Goal: Transaction & Acquisition: Book appointment/travel/reservation

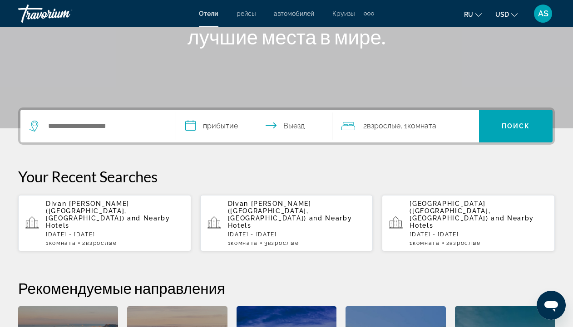
scroll to position [189, 0]
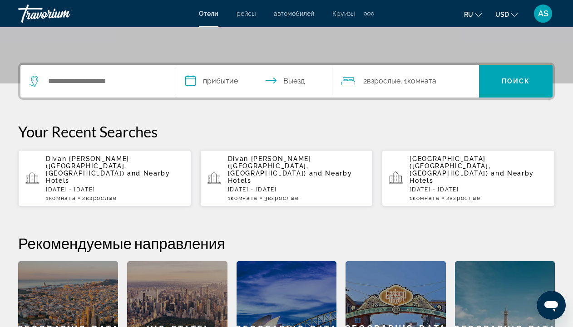
click at [117, 187] on p "[DATE] - [DATE]" at bounding box center [115, 190] width 138 height 6
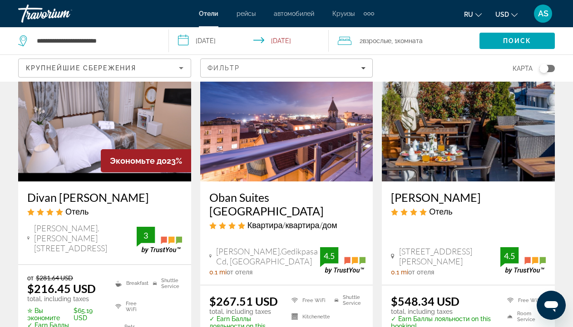
scroll to position [141, 0]
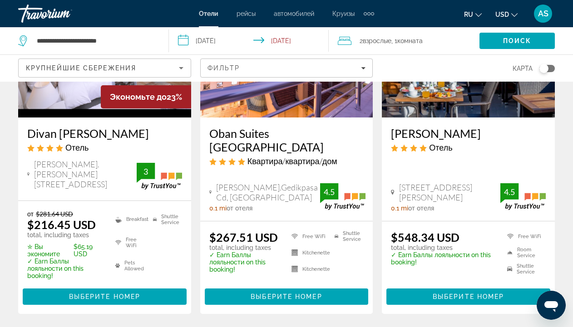
click at [48, 132] on h3 "Divan [PERSON_NAME]" at bounding box center [104, 134] width 155 height 14
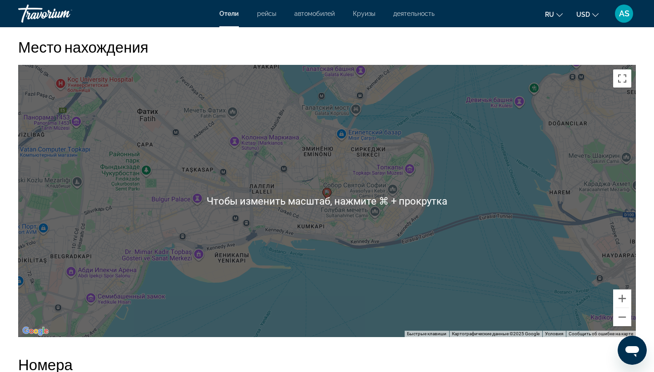
scroll to position [847, 0]
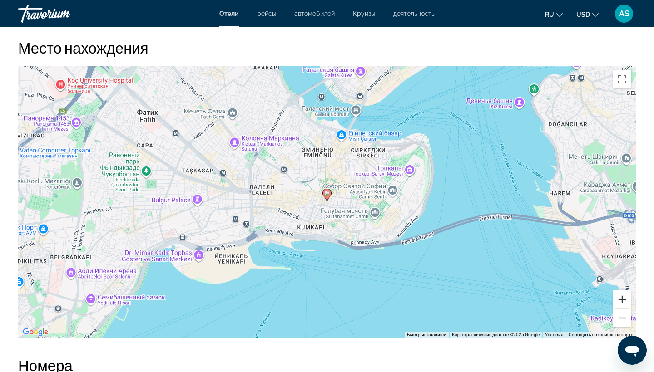
click at [573, 300] on button "Увеличить" at bounding box center [622, 300] width 18 height 18
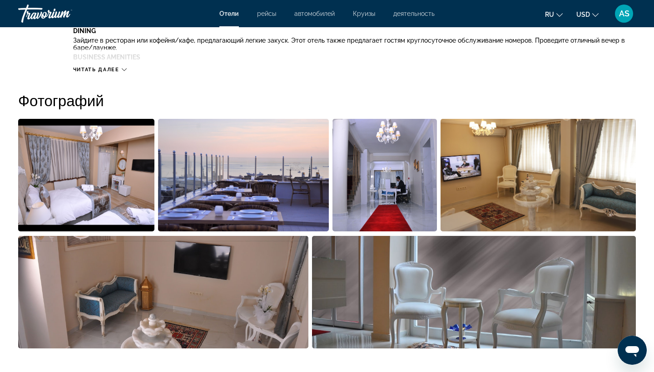
scroll to position [455, 0]
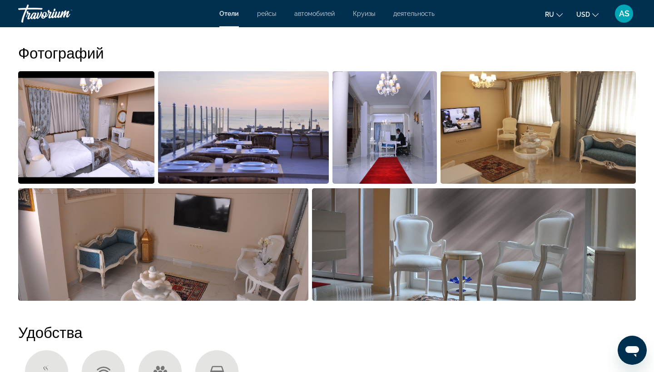
click at [286, 154] on img "Open full-screen image slider" at bounding box center [243, 127] width 170 height 113
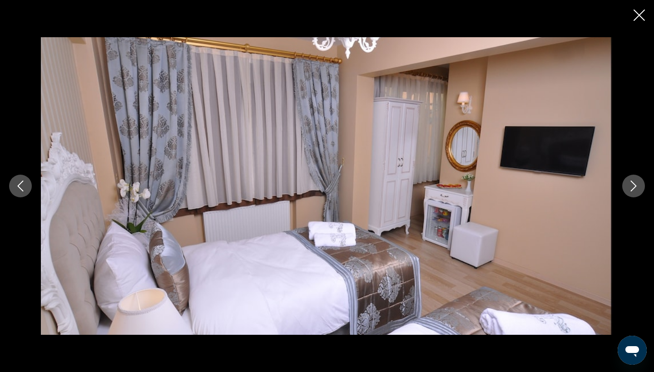
click at [573, 190] on icon "Next image" at bounding box center [633, 186] width 11 height 11
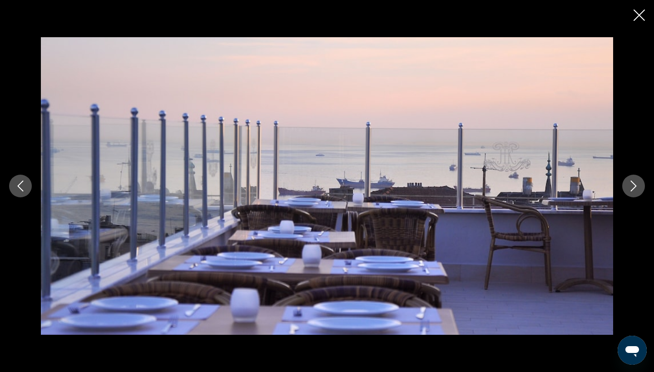
click at [573, 190] on icon "Next image" at bounding box center [633, 186] width 11 height 11
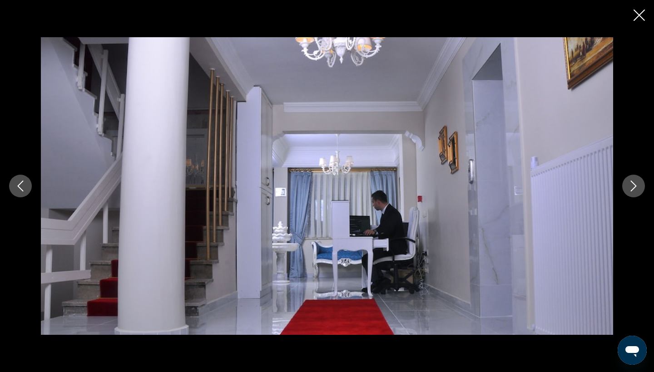
click at [573, 190] on icon "Next image" at bounding box center [633, 186] width 11 height 11
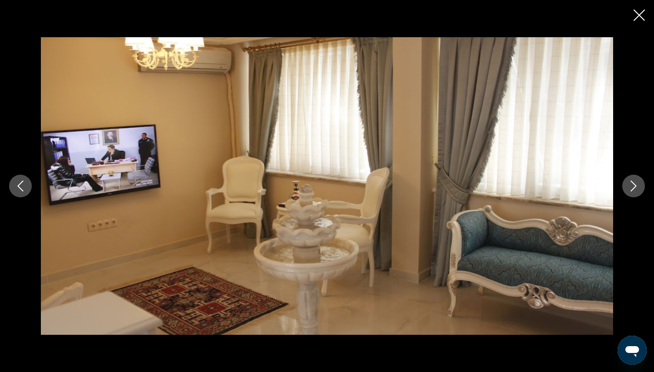
click at [573, 190] on icon "Next image" at bounding box center [633, 186] width 11 height 11
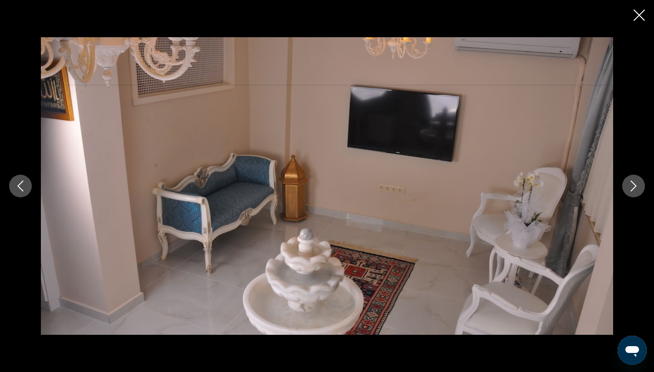
click at [573, 190] on icon "Next image" at bounding box center [633, 186] width 11 height 11
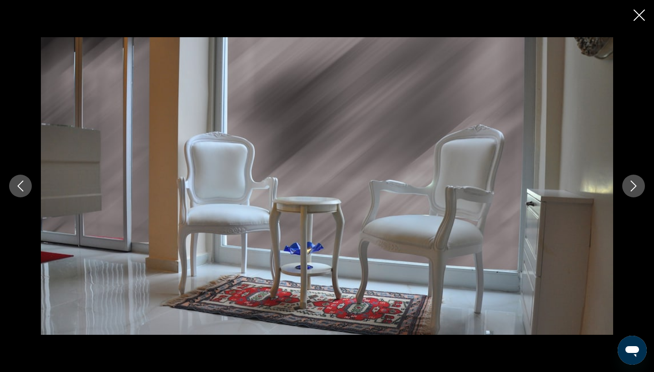
click at [573, 190] on icon "Next image" at bounding box center [633, 186] width 11 height 11
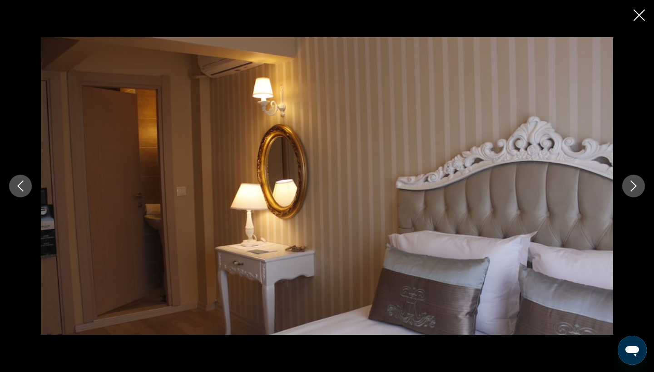
click at [573, 190] on icon "Next image" at bounding box center [633, 186] width 11 height 11
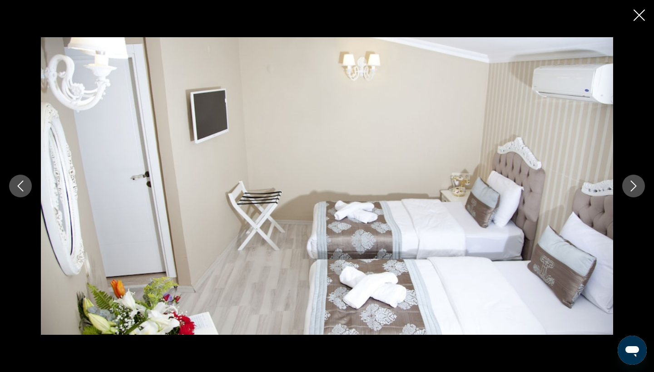
click at [573, 15] on icon "Close slideshow" at bounding box center [639, 15] width 11 height 11
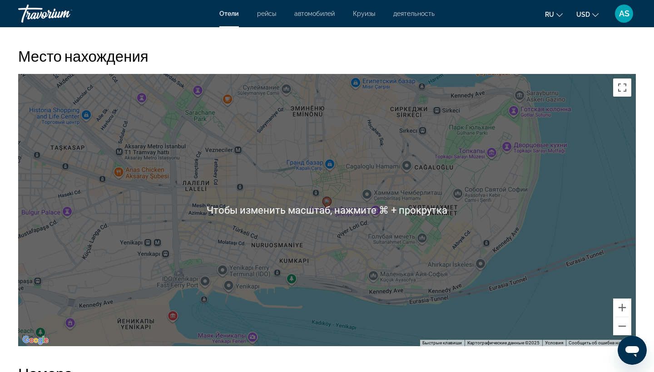
scroll to position [837, 0]
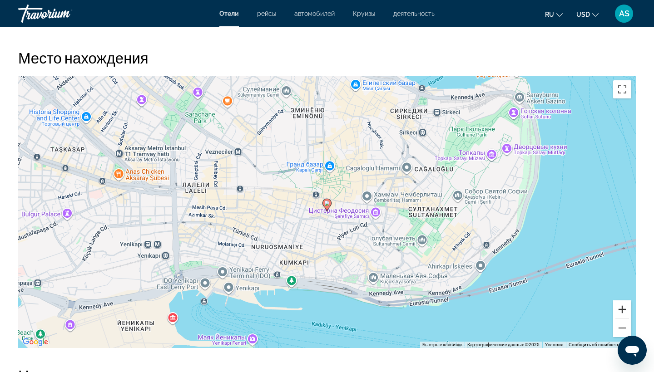
click at [573, 310] on button "Увеличить" at bounding box center [622, 310] width 18 height 18
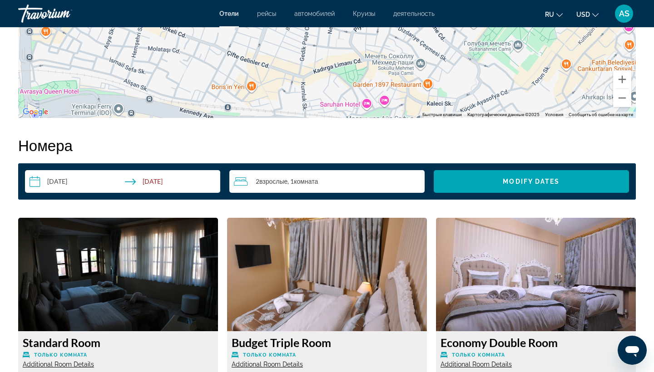
scroll to position [1067, 0]
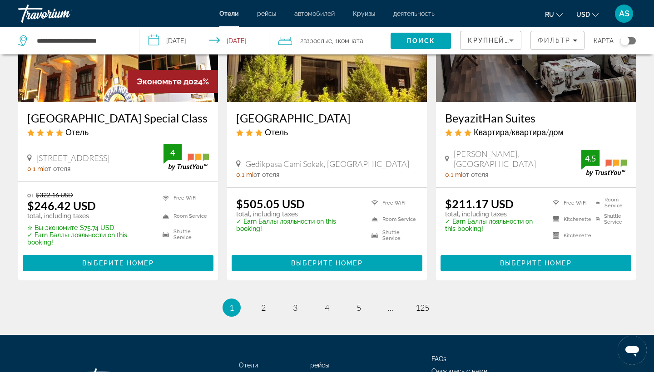
scroll to position [1154, 0]
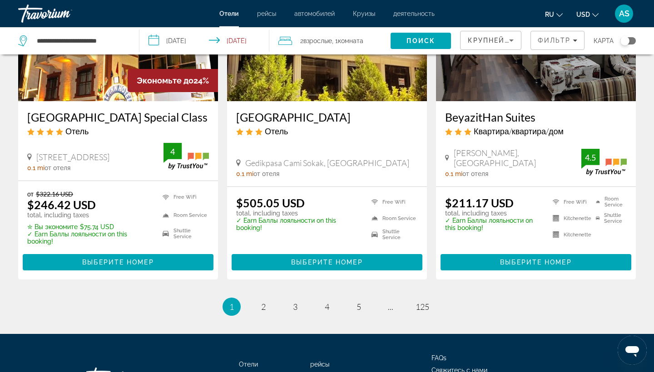
click at [148, 112] on h3 "[GEOGRAPHIC_DATA] Special Class" at bounding box center [118, 117] width 182 height 14
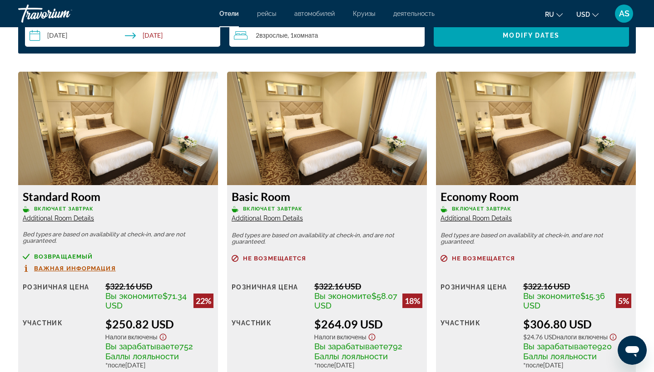
scroll to position [1204, 0]
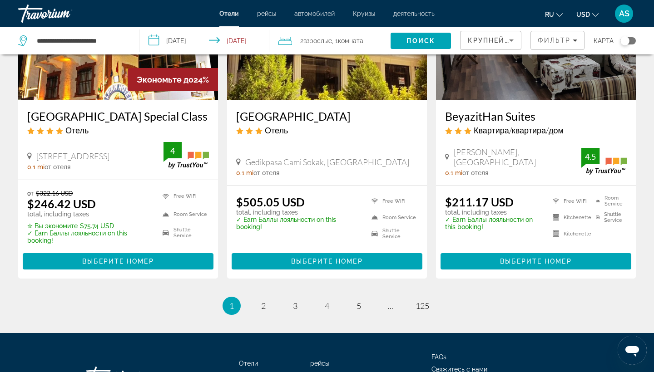
scroll to position [1155, 0]
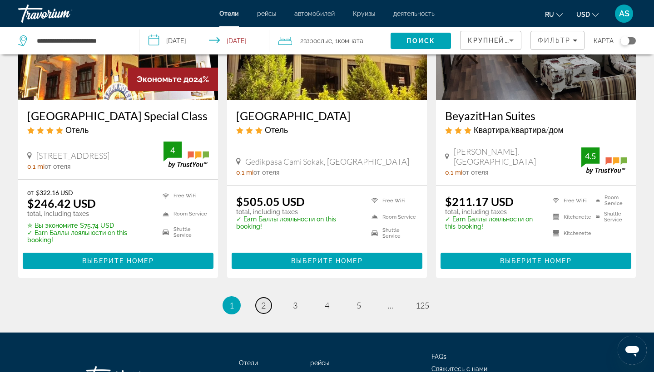
click at [263, 301] on span "2" at bounding box center [263, 306] width 5 height 10
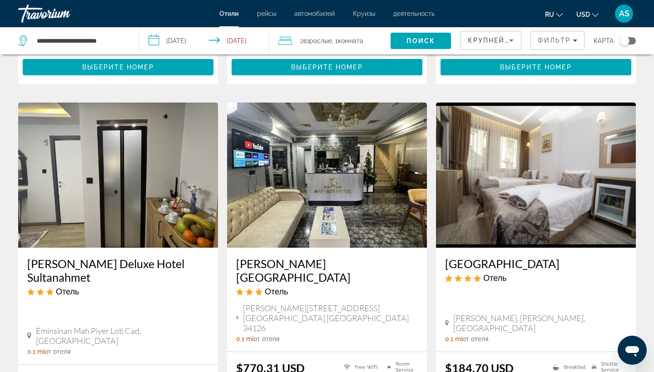
scroll to position [350, 0]
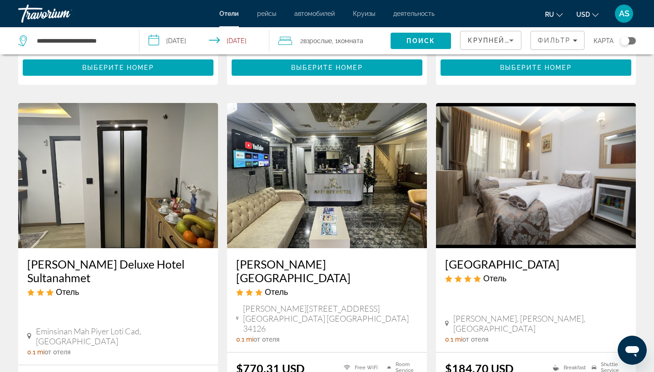
click at [490, 258] on h3 "[GEOGRAPHIC_DATA]" at bounding box center [536, 265] width 182 height 14
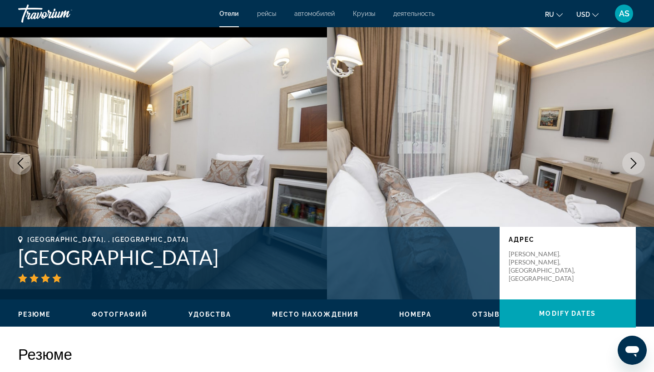
click at [573, 166] on icon "Next image" at bounding box center [633, 163] width 11 height 11
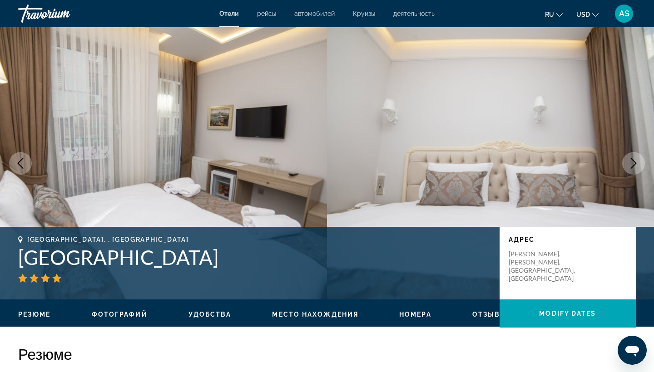
click at [573, 166] on icon "Next image" at bounding box center [633, 163] width 11 height 11
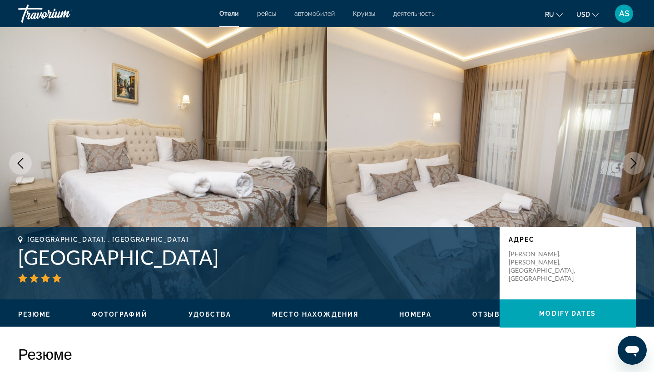
click at [573, 166] on icon "Next image" at bounding box center [633, 163] width 11 height 11
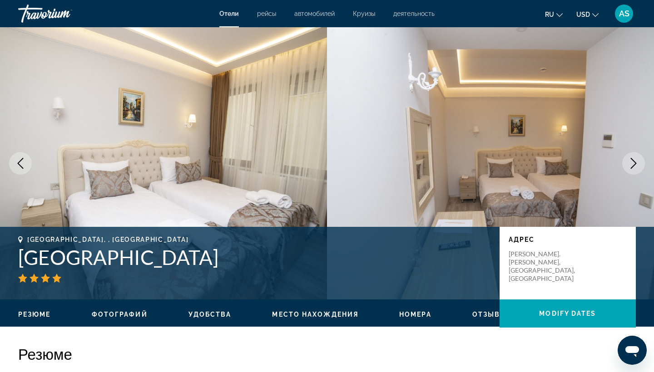
click at [573, 166] on icon "Next image" at bounding box center [633, 163] width 11 height 11
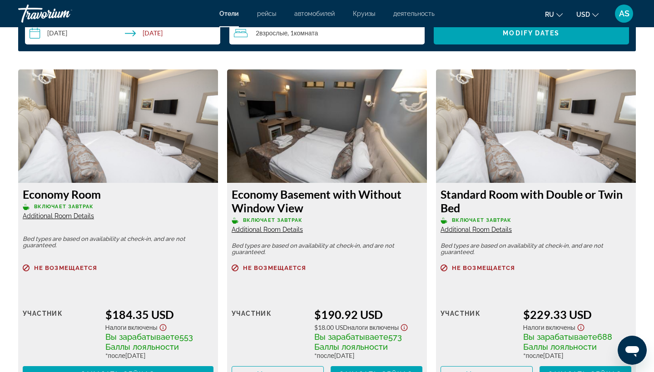
scroll to position [1267, 0]
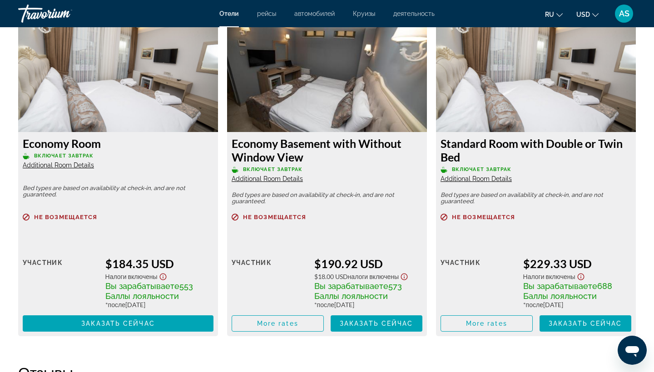
drag, startPoint x: 442, startPoint y: 142, endPoint x: 467, endPoint y: 157, distance: 29.0
click at [467, 157] on h3 "Standard Room with Double or Twin Bed" at bounding box center [536, 150] width 191 height 27
copy h3 "Standard Room with Double or Twin Bed"
click at [516, 216] on p "Не возмещается" at bounding box center [536, 217] width 191 height 7
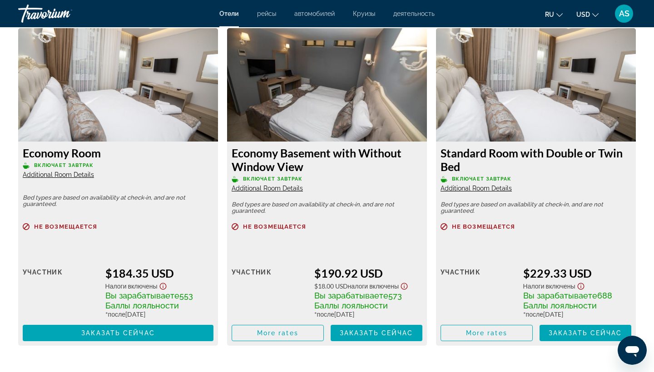
scroll to position [1253, 0]
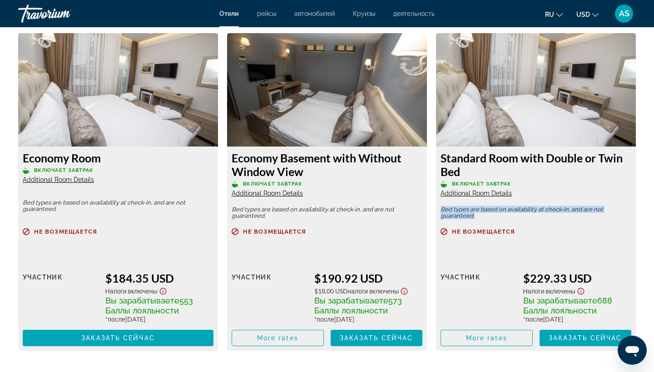
drag, startPoint x: 441, startPoint y: 208, endPoint x: 488, endPoint y: 218, distance: 47.2
click at [488, 218] on p "Bed types are based on availability at check-in, and are not guaranteed." at bounding box center [536, 213] width 191 height 13
copy p "Bed types are based on availability at check-in, and are not guaranteed."
click at [519, 243] on div "Main content" at bounding box center [536, 243] width 191 height 6
click at [68, 181] on span "Additional Room Details" at bounding box center [58, 179] width 71 height 7
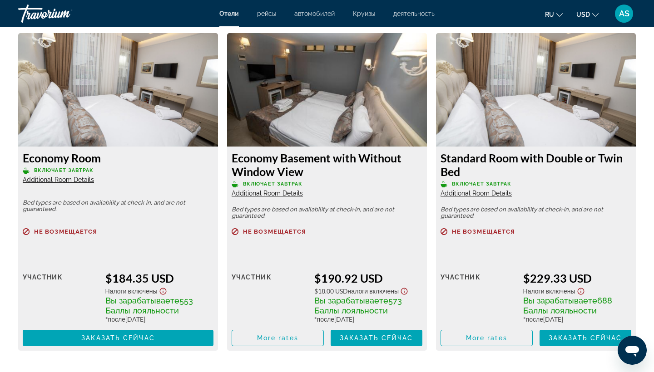
scroll to position [0, 0]
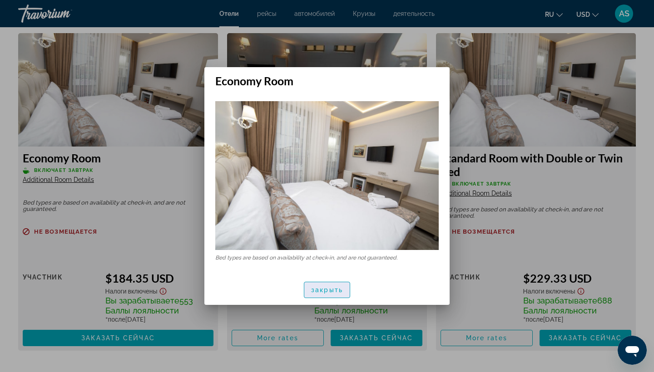
click at [334, 287] on span "закрыть" at bounding box center [327, 290] width 32 height 7
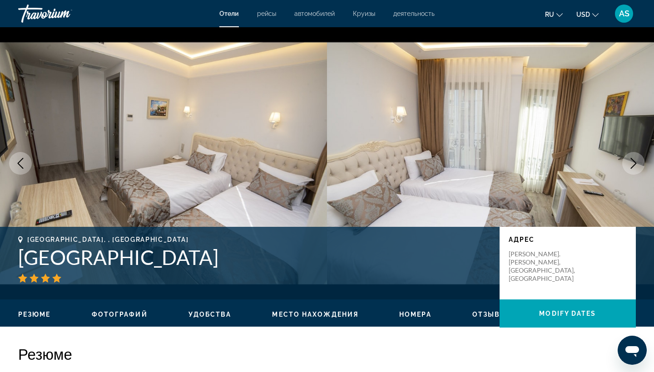
scroll to position [1253, 0]
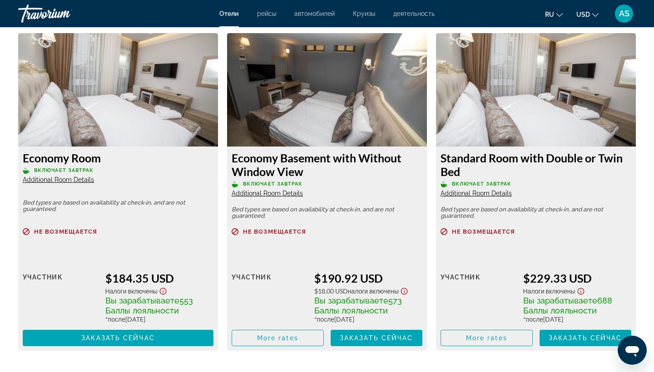
drag, startPoint x: 232, startPoint y: 159, endPoint x: 309, endPoint y: 169, distance: 78.4
click at [309, 169] on h3 "Economy Basement with Without Window View" at bounding box center [327, 164] width 191 height 27
copy h3 "Economy Basement with Without Window View"
click at [145, 178] on div "Economy Room Включает завтрак Additional Room Details" at bounding box center [118, 167] width 191 height 33
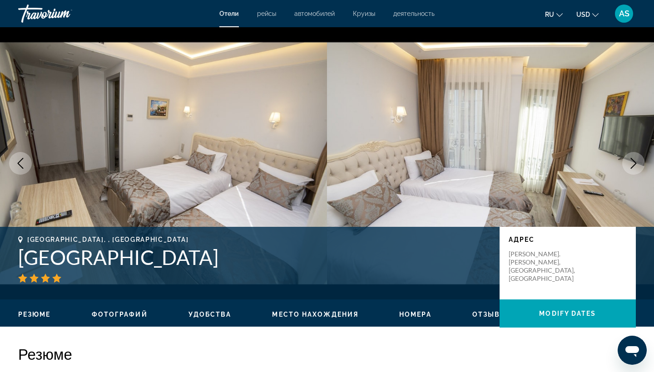
scroll to position [4, 0]
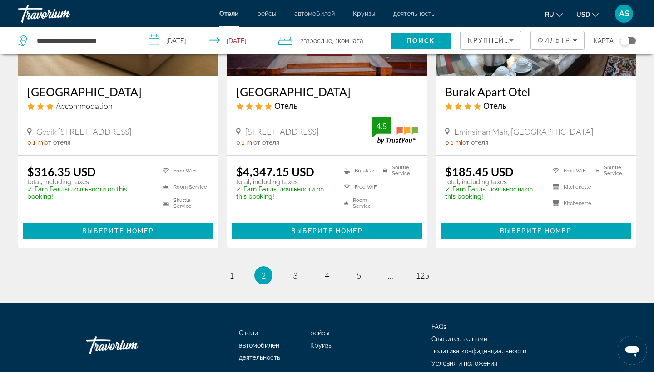
scroll to position [1235, 0]
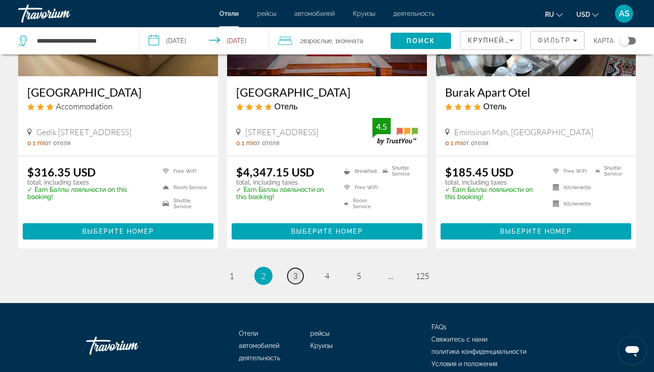
click at [295, 271] on span "3" at bounding box center [295, 276] width 5 height 10
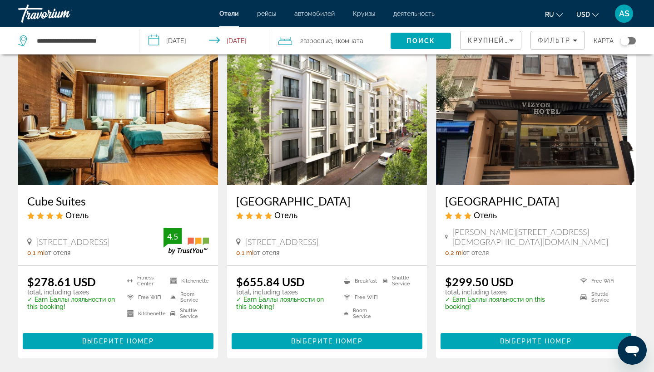
scroll to position [1084, 0]
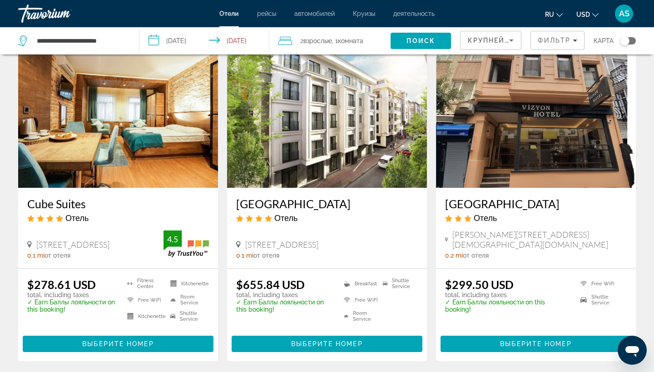
click at [57, 204] on h3 "Cube Suites" at bounding box center [118, 204] width 182 height 14
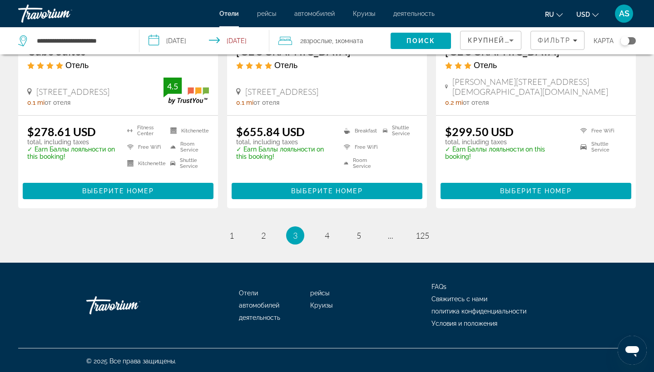
scroll to position [1237, 0]
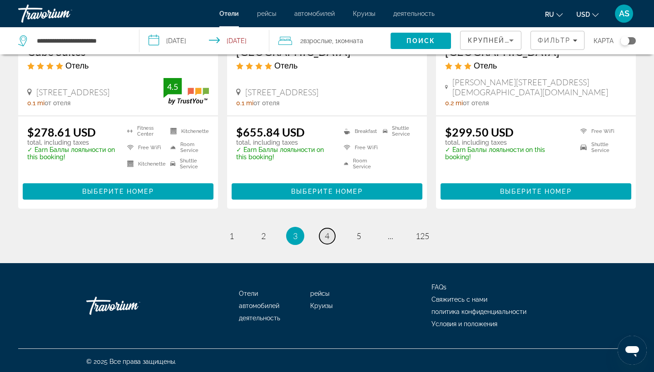
click at [328, 228] on link "page 4" at bounding box center [327, 236] width 16 height 16
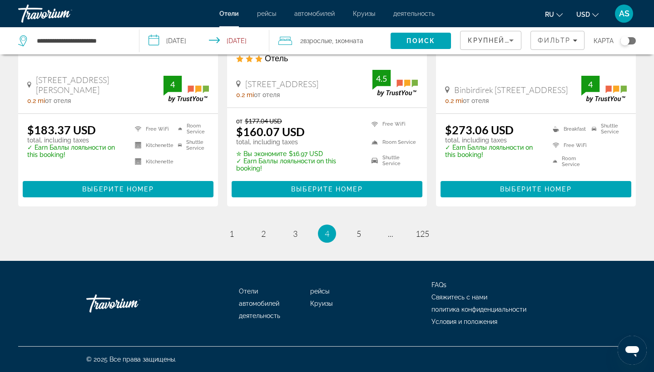
scroll to position [1249, 0]
click at [362, 230] on link "page 5" at bounding box center [359, 234] width 16 height 16
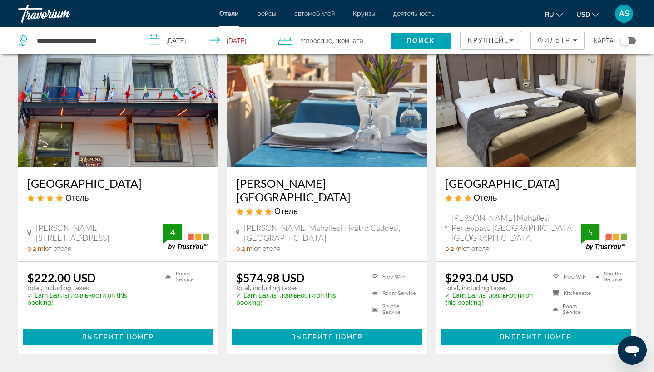
scroll to position [1118, 0]
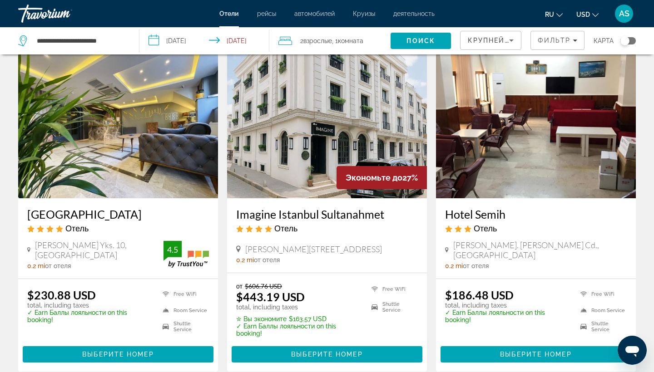
scroll to position [374, 0]
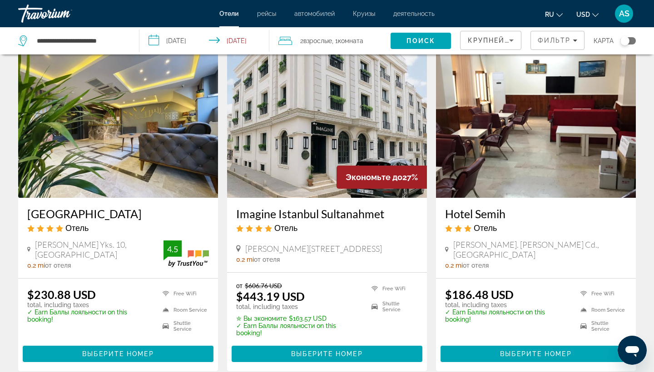
click at [54, 210] on h3 "[GEOGRAPHIC_DATA]" at bounding box center [118, 214] width 182 height 14
